Goal: Task Accomplishment & Management: Manage account settings

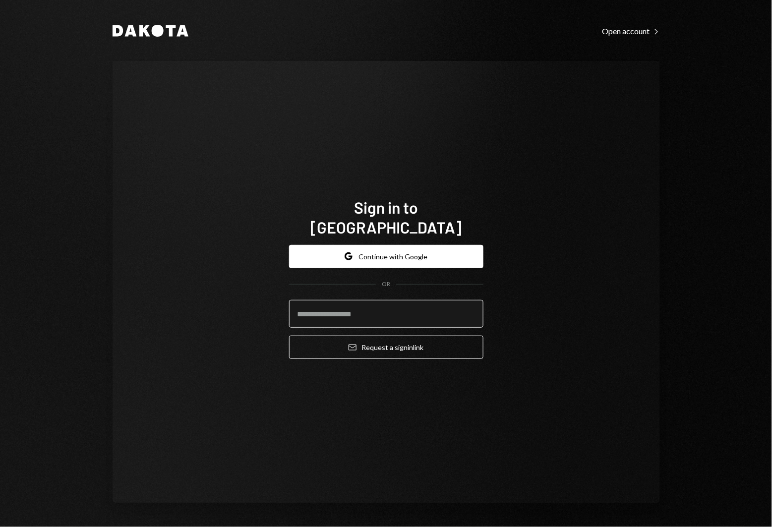
click at [391, 304] on input "email" at bounding box center [386, 314] width 194 height 28
type input "**********"
click at [386, 337] on button "Email Request a sign in link" at bounding box center [386, 347] width 194 height 23
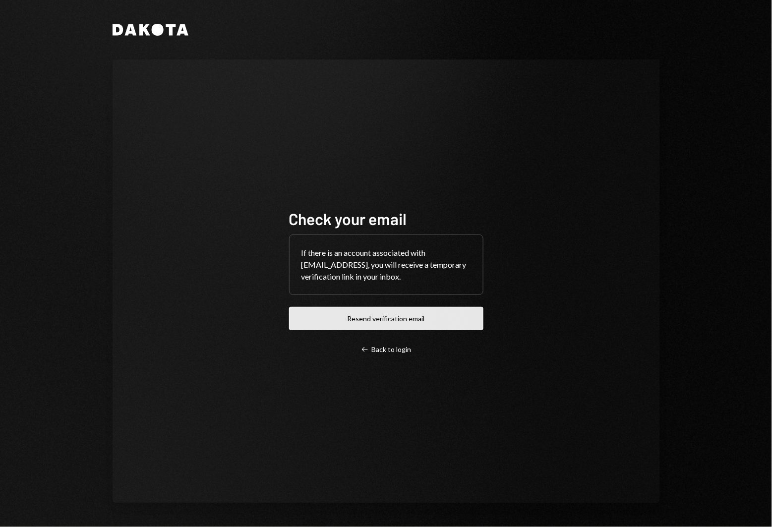
click at [384, 322] on button "Resend verification email" at bounding box center [386, 318] width 194 height 23
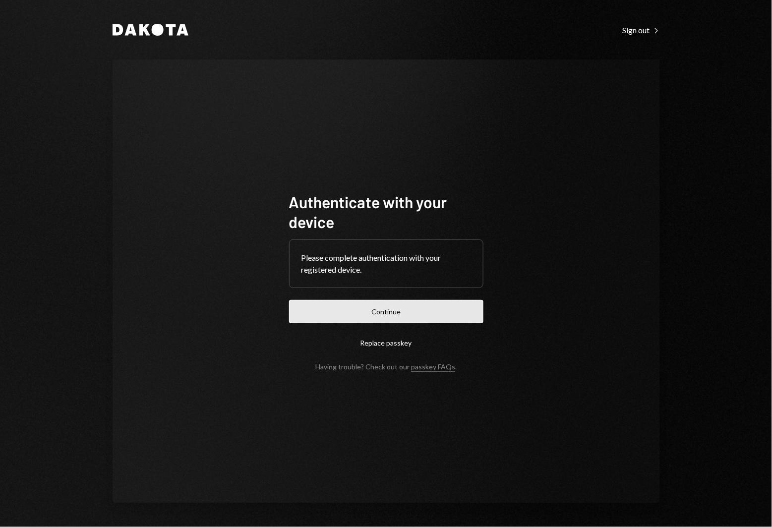
click at [385, 311] on button "Continue" at bounding box center [386, 311] width 194 height 23
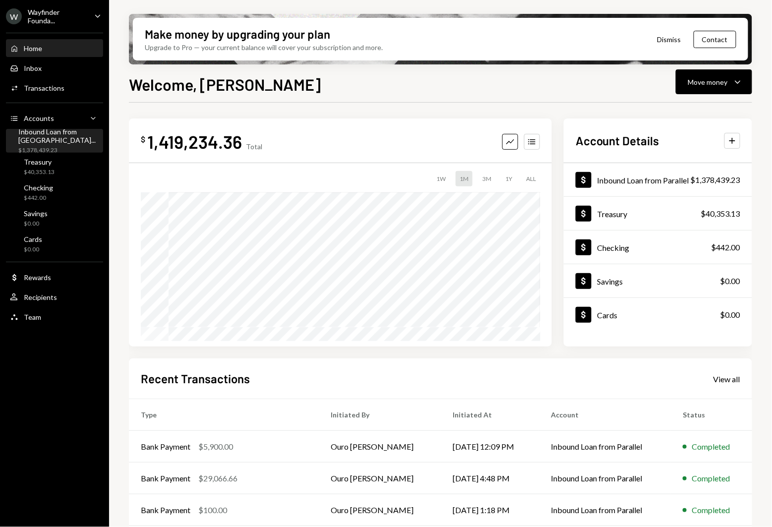
click at [51, 136] on div "Inbound Loan from [GEOGRAPHIC_DATA]..." at bounding box center [59, 135] width 83 height 17
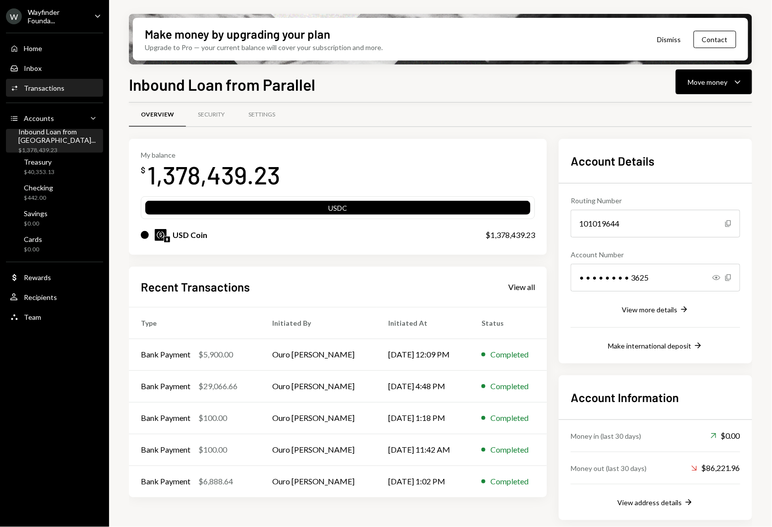
click at [66, 84] on div "Activities Transactions" at bounding box center [54, 88] width 89 height 9
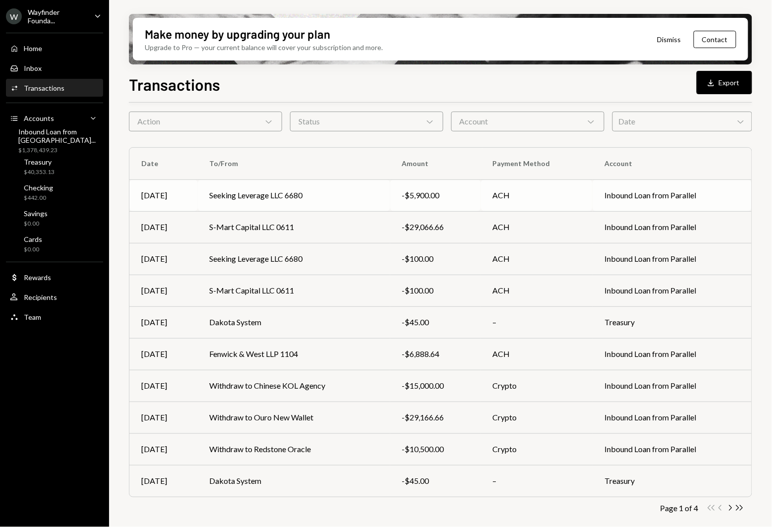
scroll to position [37, 0]
click at [737, 510] on icon "Double Arrow Right" at bounding box center [739, 508] width 9 height 9
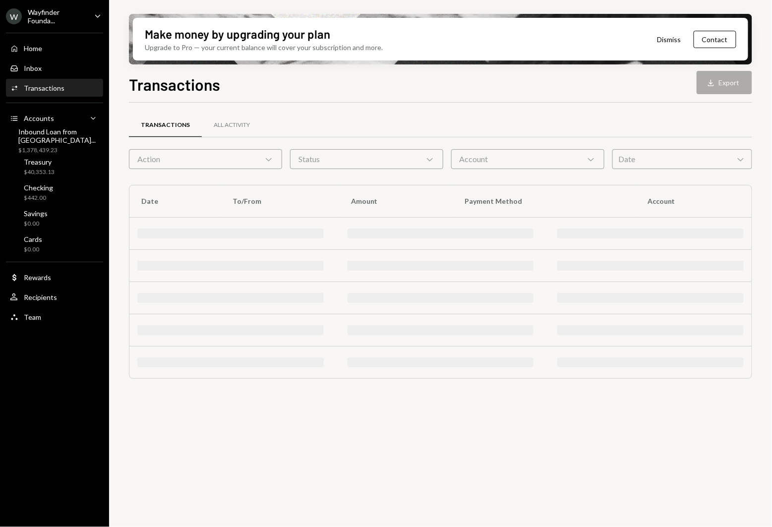
scroll to position [0, 0]
